Goal: Check status: Check status

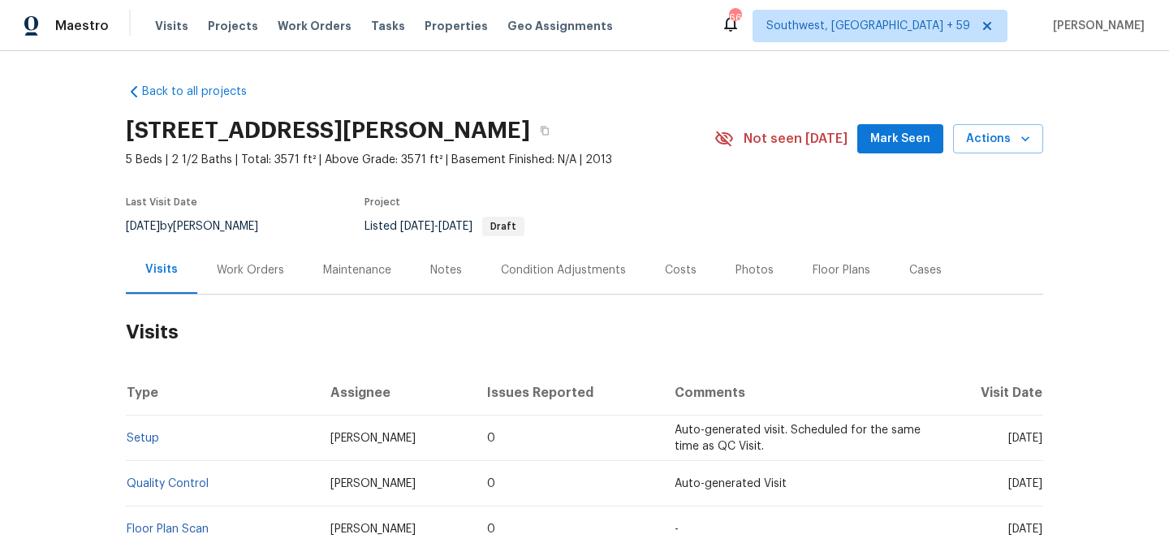
scroll to position [217, 0]
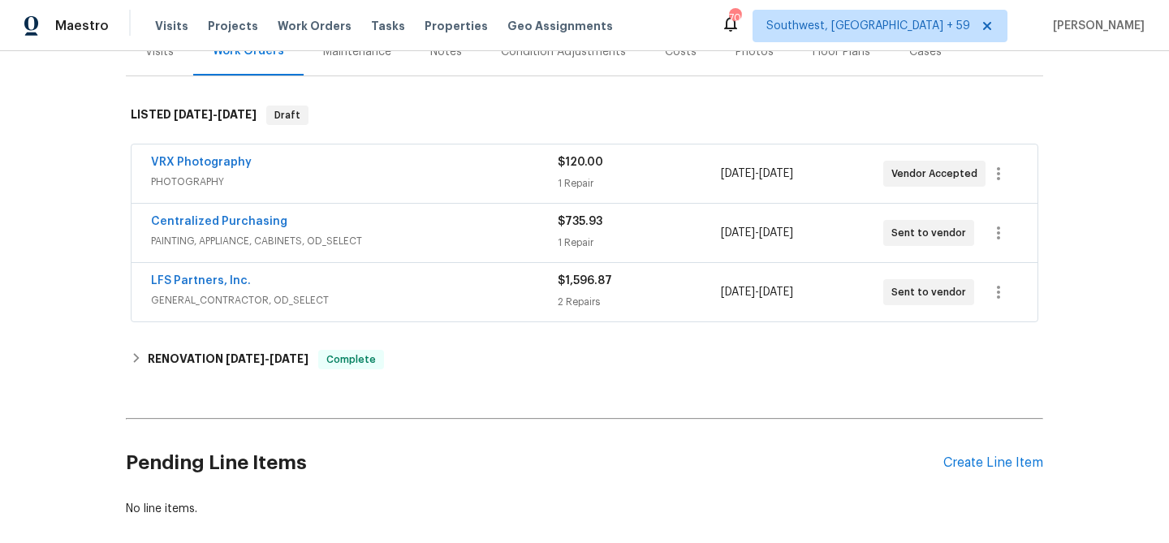
scroll to position [219, 0]
click at [269, 189] on span "PHOTOGRAPHY" at bounding box center [354, 181] width 407 height 16
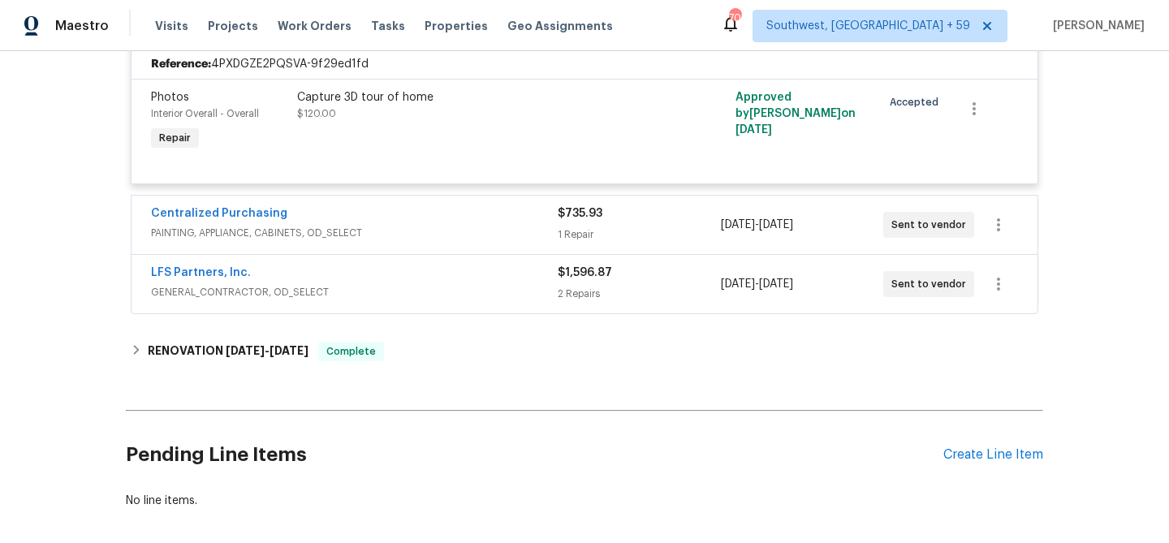
scroll to position [409, 0]
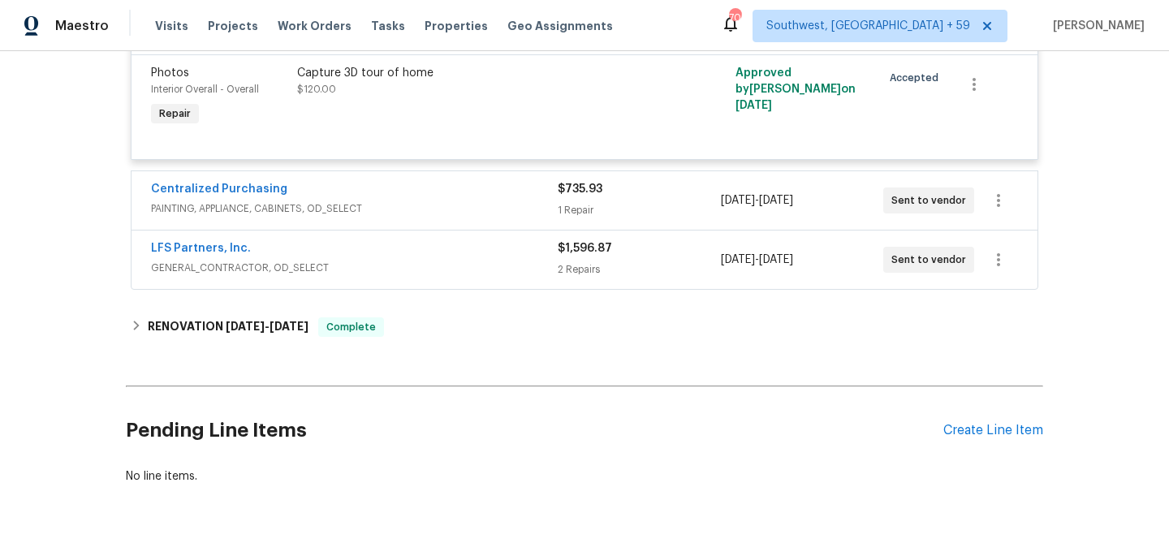
click at [262, 217] on span "PAINTING, APPLIANCE, CABINETS, OD_SELECT" at bounding box center [354, 209] width 407 height 16
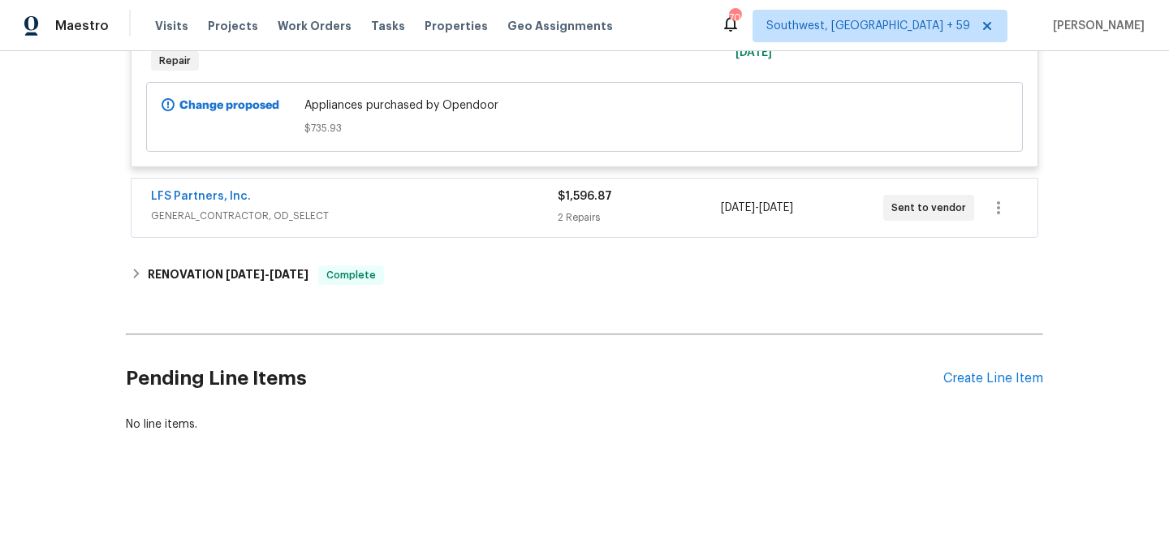
scroll to position [714, 0]
click at [274, 224] on span "GENERAL_CONTRACTOR, OD_SELECT" at bounding box center [354, 216] width 407 height 16
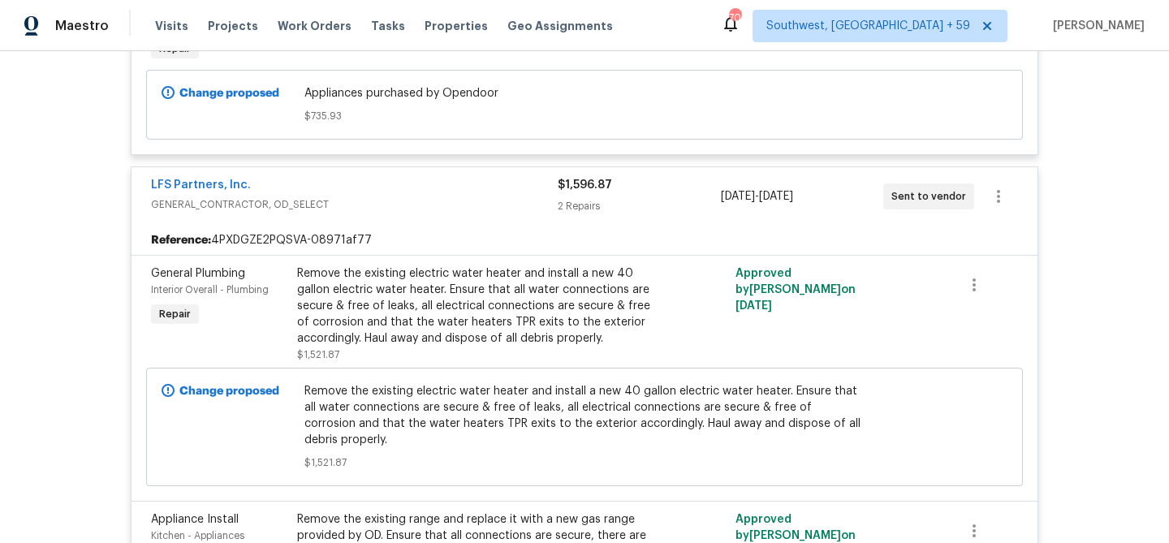
scroll to position [630, 0]
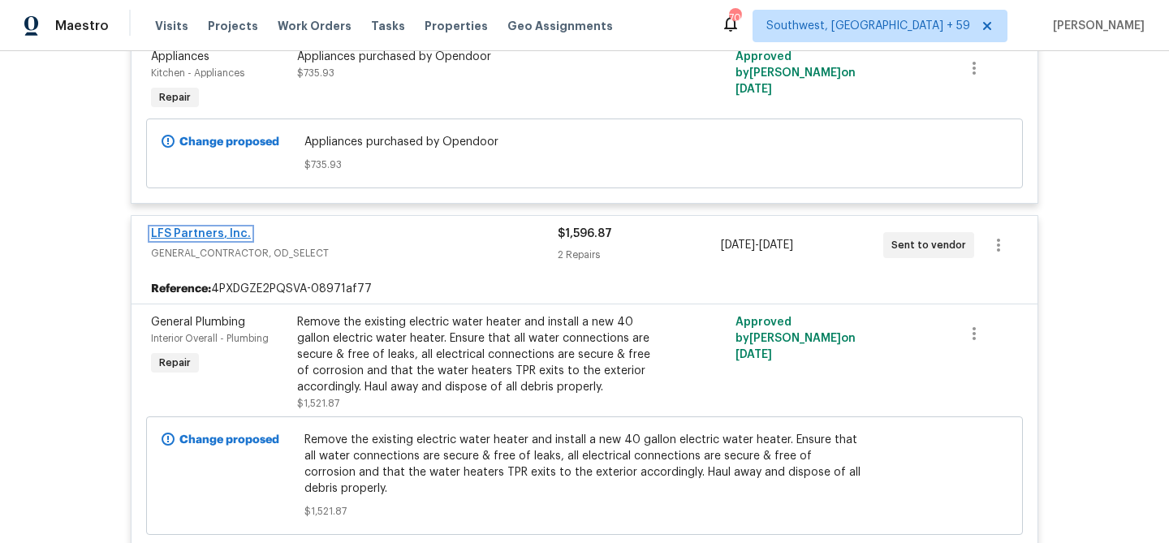
click at [218, 240] on link "LFS Partners, Inc." at bounding box center [201, 233] width 100 height 11
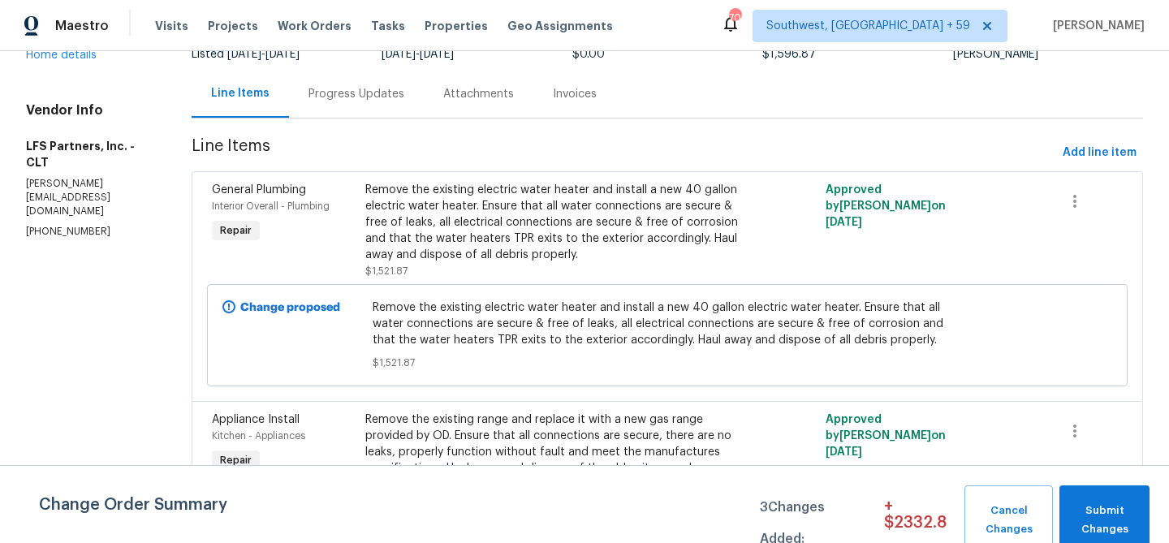
click at [357, 102] on div "Progress Updates" at bounding box center [357, 94] width 96 height 16
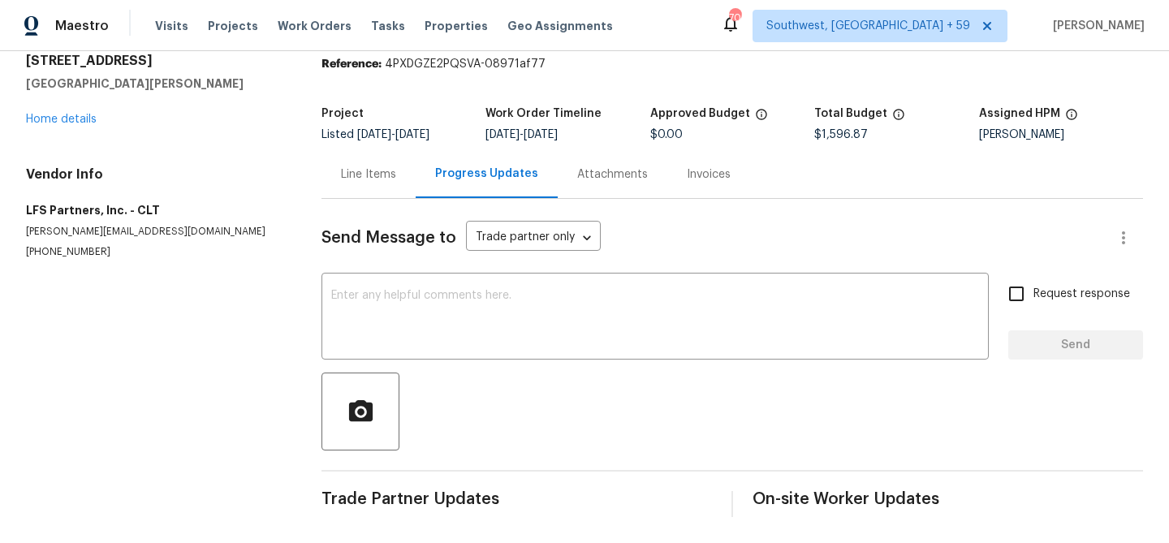
scroll to position [120, 0]
click at [391, 150] on div "Line Items" at bounding box center [369, 174] width 94 height 48
